Goal: Task Accomplishment & Management: Manage account settings

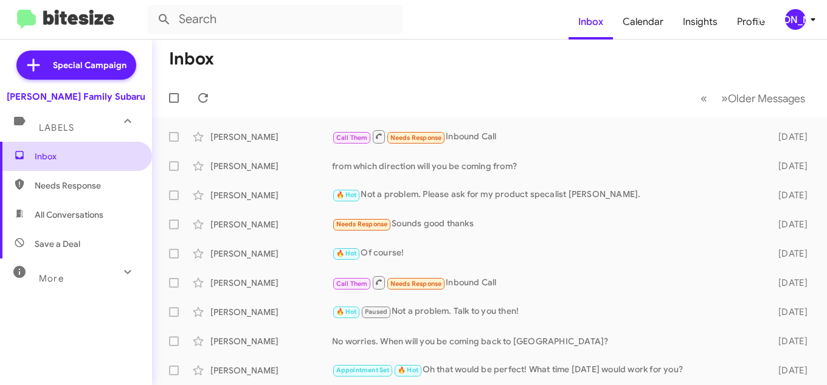
click at [42, 150] on span "Inbox" at bounding box center [86, 156] width 103 height 12
click at [92, 20] on img at bounding box center [65, 20] width 97 height 20
click at [601, 24] on span "Inbox" at bounding box center [590, 21] width 44 height 35
click at [810, 13] on icon at bounding box center [812, 19] width 15 height 15
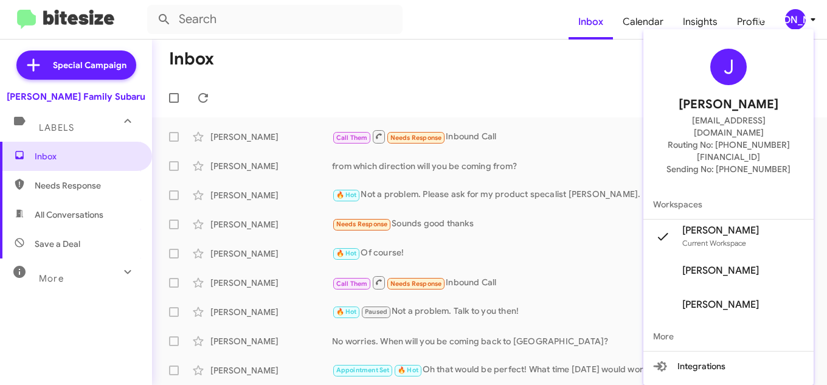
click at [711, 224] on span "JACOB Aguirre's" at bounding box center [720, 230] width 77 height 12
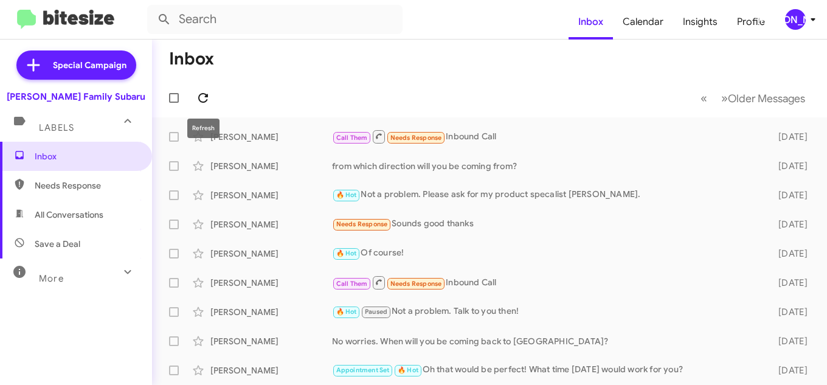
click at [195, 94] on span at bounding box center [203, 98] width 24 height 15
click at [66, 178] on span "Needs Response" at bounding box center [76, 185] width 152 height 29
type input "in:needs-response"
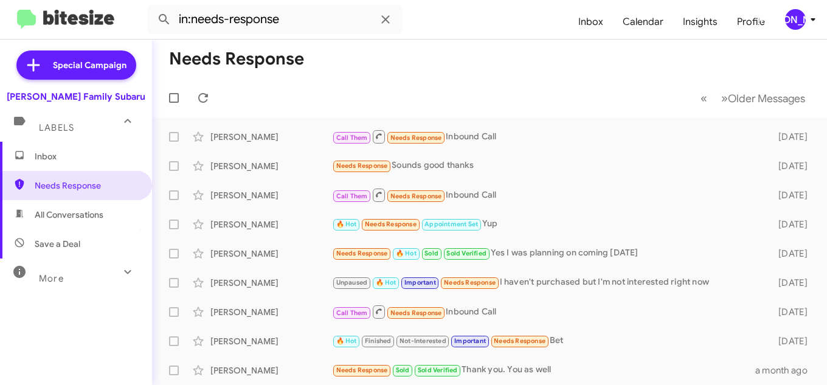
click at [61, 160] on span "Inbox" at bounding box center [86, 156] width 103 height 12
